Goal: Information Seeking & Learning: Learn about a topic

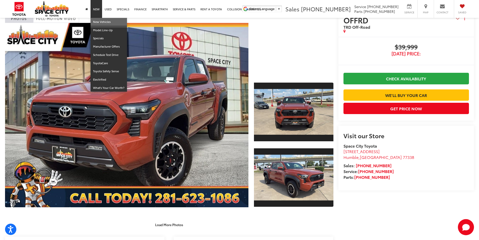
click at [95, 20] on link "New Vehicles" at bounding box center [109, 22] width 36 height 8
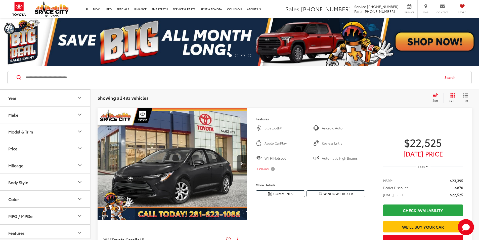
click at [76, 116] on button "Make" at bounding box center [45, 114] width 91 height 16
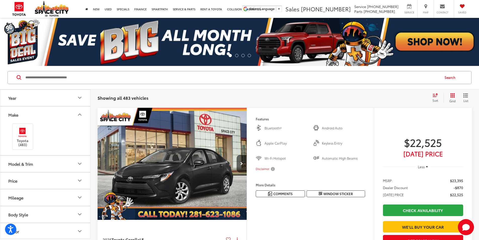
click at [61, 166] on button "Model & Trim" at bounding box center [45, 164] width 91 height 16
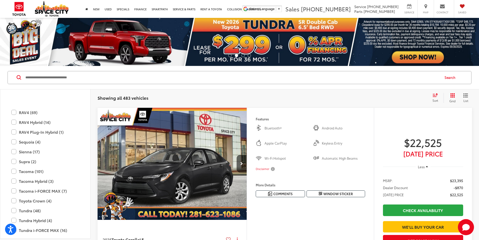
scroll to position [249, 0]
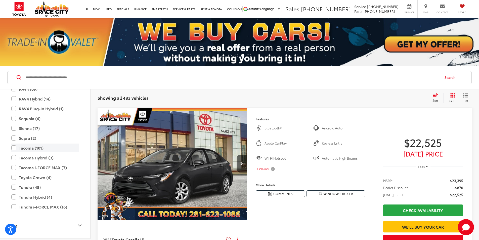
click at [12, 144] on label "Tacoma (101)" at bounding box center [45, 147] width 68 height 9
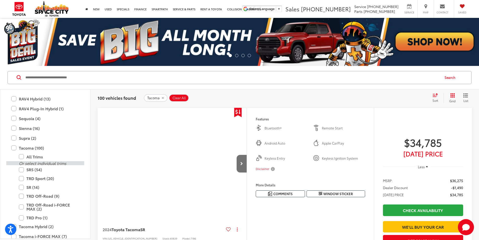
scroll to position [299, 0]
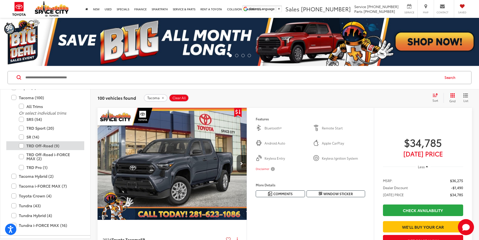
click at [21, 144] on label "TRD Off-Road (9)" at bounding box center [49, 145] width 60 height 9
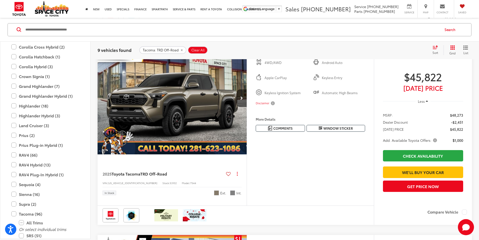
scroll to position [72, 0]
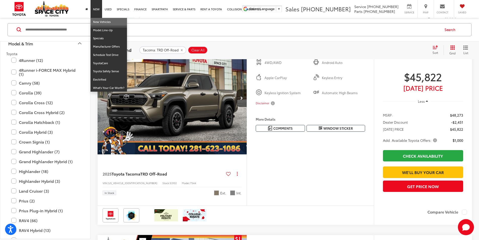
click at [100, 20] on link "New Vehicles" at bounding box center [109, 22] width 36 height 8
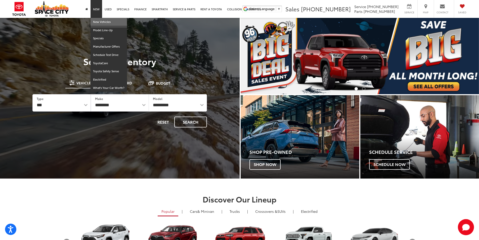
click at [94, 23] on link "New Vehicles" at bounding box center [109, 22] width 36 height 8
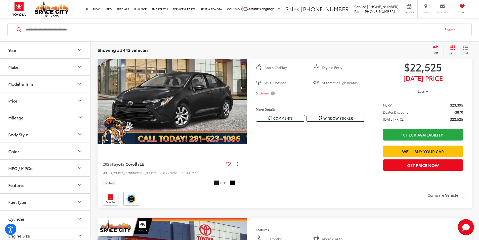
scroll to position [75, 0]
click at [39, 69] on button "Make" at bounding box center [45, 66] width 91 height 16
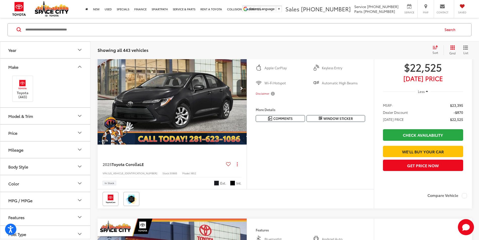
click at [39, 116] on button "Model & Trim" at bounding box center [45, 115] width 91 height 16
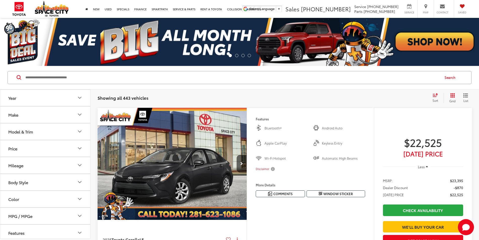
click at [71, 130] on button "Model & Trim" at bounding box center [45, 131] width 91 height 16
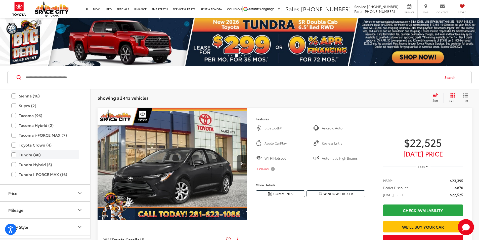
scroll to position [223, 0]
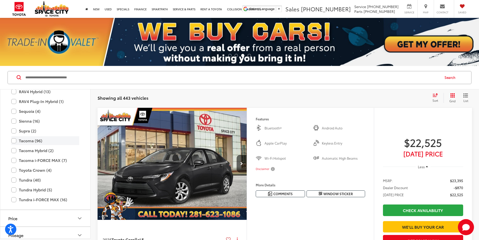
click at [16, 142] on label "Tacoma (96)" at bounding box center [45, 140] width 68 height 9
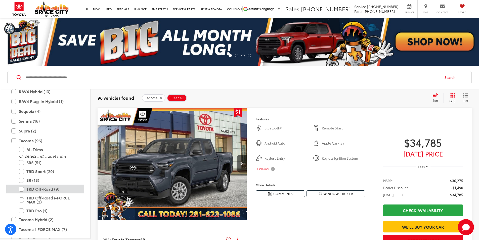
click at [22, 189] on label "TRD Off-Road (9)" at bounding box center [49, 188] width 60 height 9
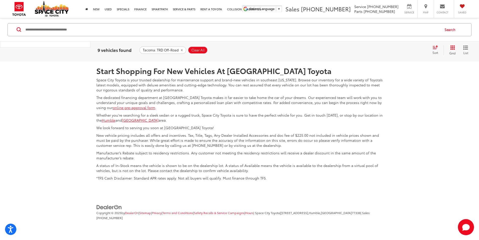
scroll to position [2064, 0]
